Goal: Task Accomplishment & Management: Use online tool/utility

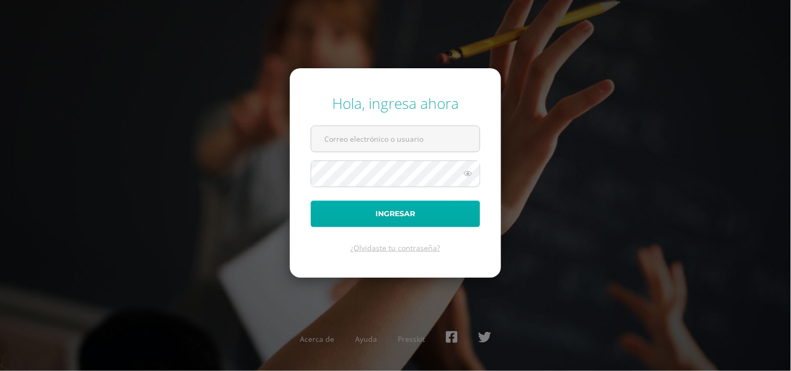
type input "[EMAIL_ADDRESS][DOMAIN_NAME]"
click at [398, 213] on button "Ingresar" at bounding box center [395, 214] width 169 height 27
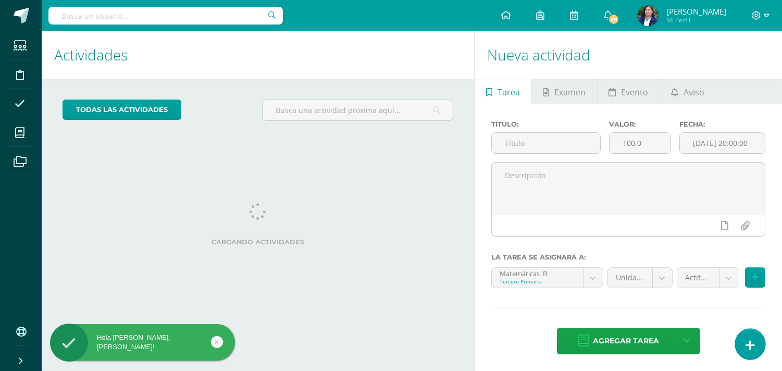
click at [746, 352] on link at bounding box center [750, 344] width 30 height 30
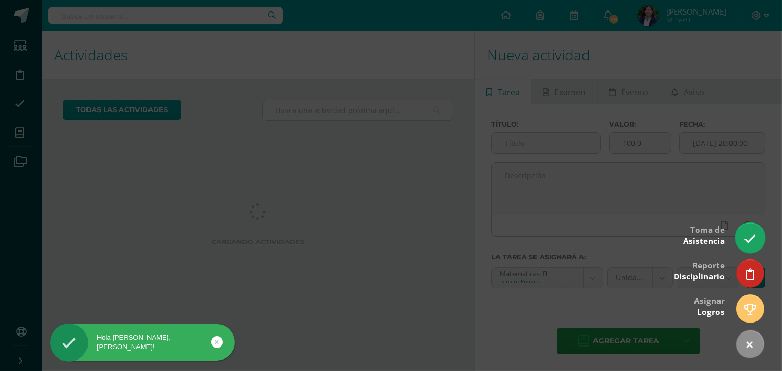
click at [757, 233] on link at bounding box center [750, 238] width 30 height 30
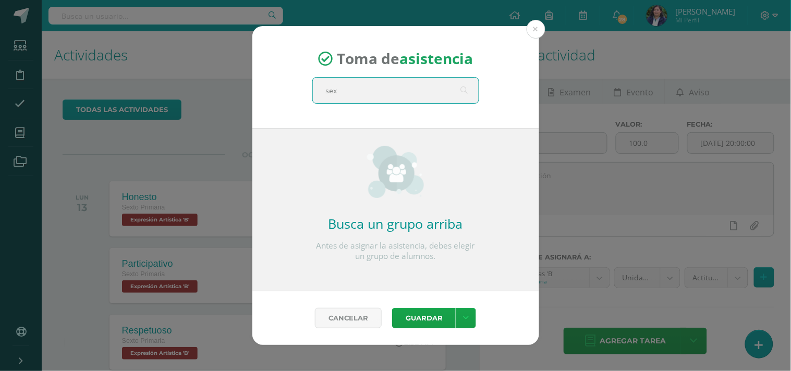
type input "sext"
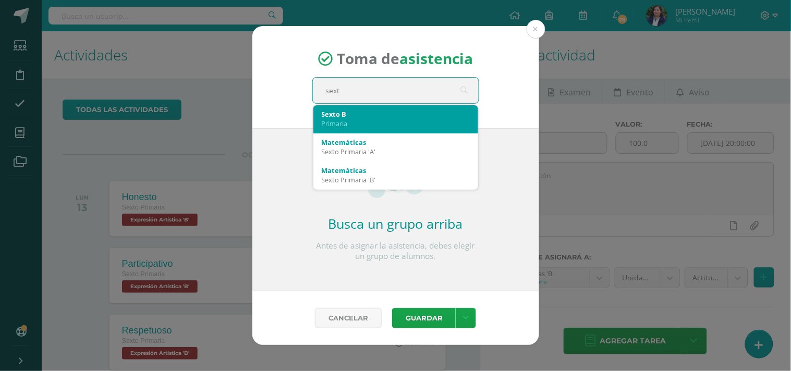
click at [374, 119] on div "Primaria" at bounding box center [396, 123] width 148 height 9
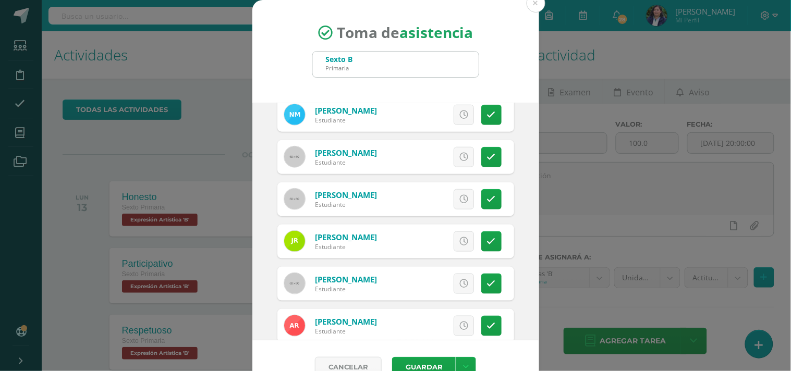
scroll to position [231, 0]
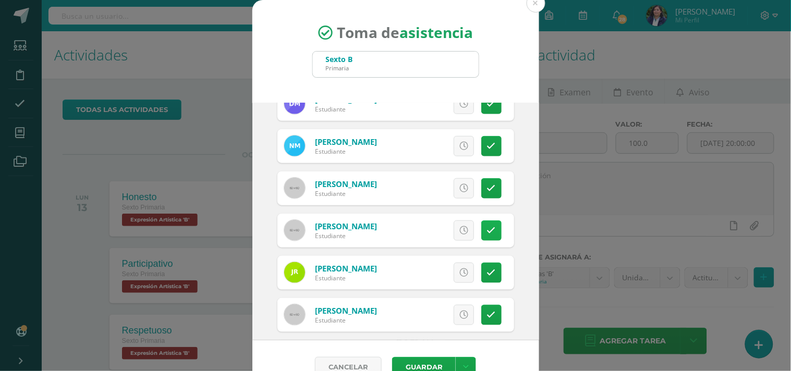
click at [481, 236] on link at bounding box center [491, 230] width 20 height 20
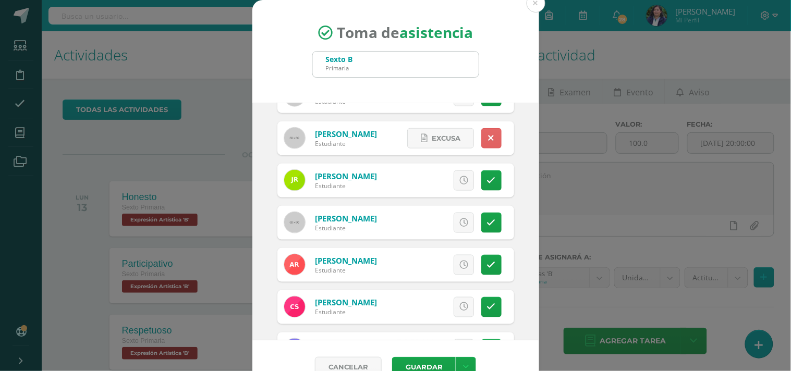
scroll to position [366, 0]
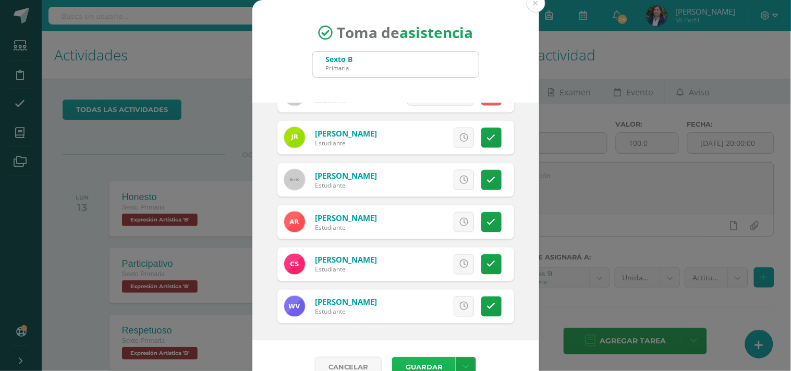
click at [414, 359] on button "Guardar" at bounding box center [424, 367] width 64 height 20
